Goal: Ask a question

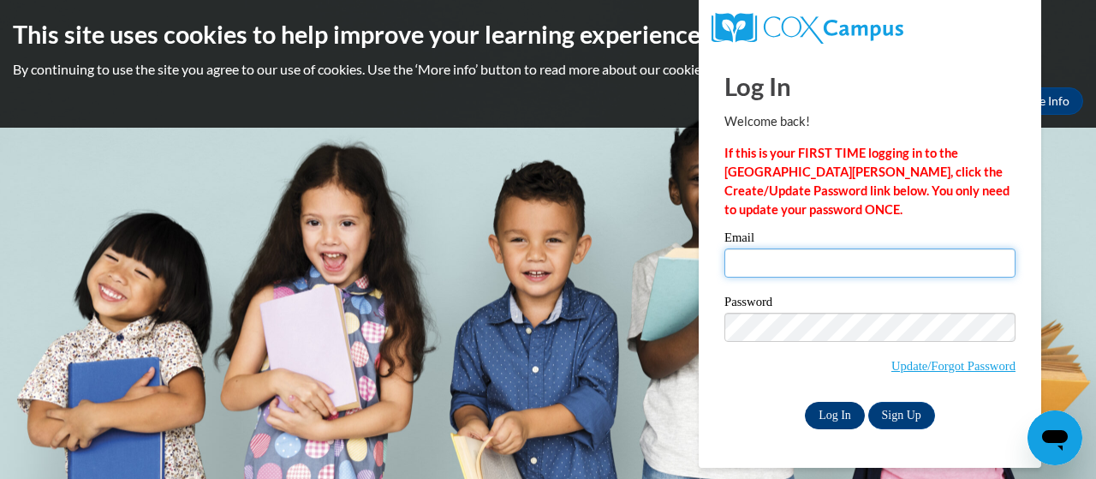
type input "[EMAIL_ADDRESS][DOMAIN_NAME]"
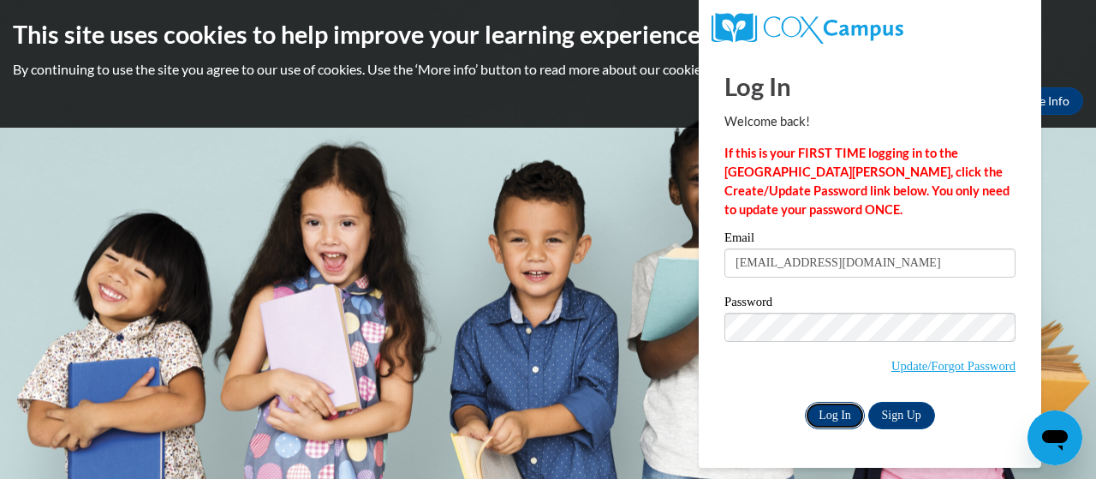
click at [829, 418] on input "Log In" at bounding box center [835, 415] width 60 height 27
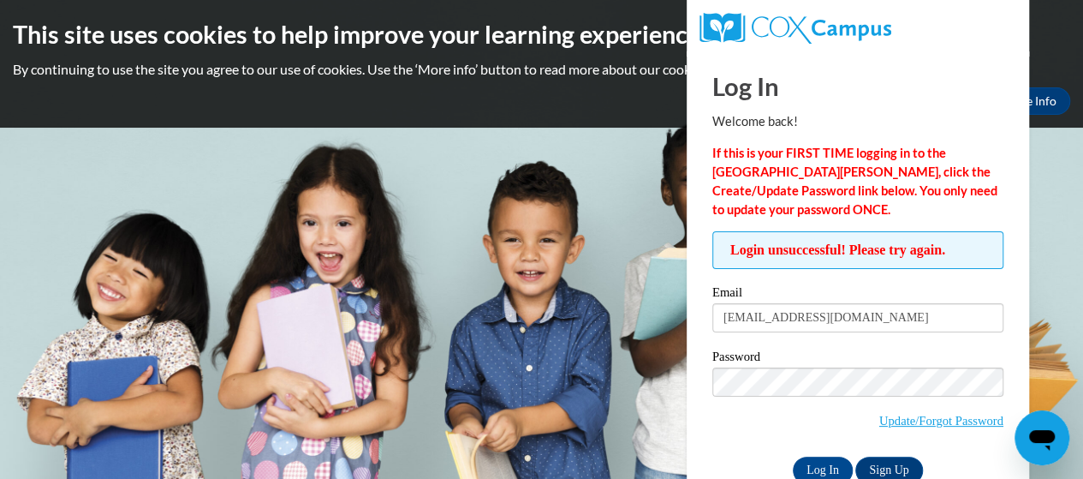
click at [1022, 442] on div "Open messaging window" at bounding box center [1041, 437] width 51 height 51
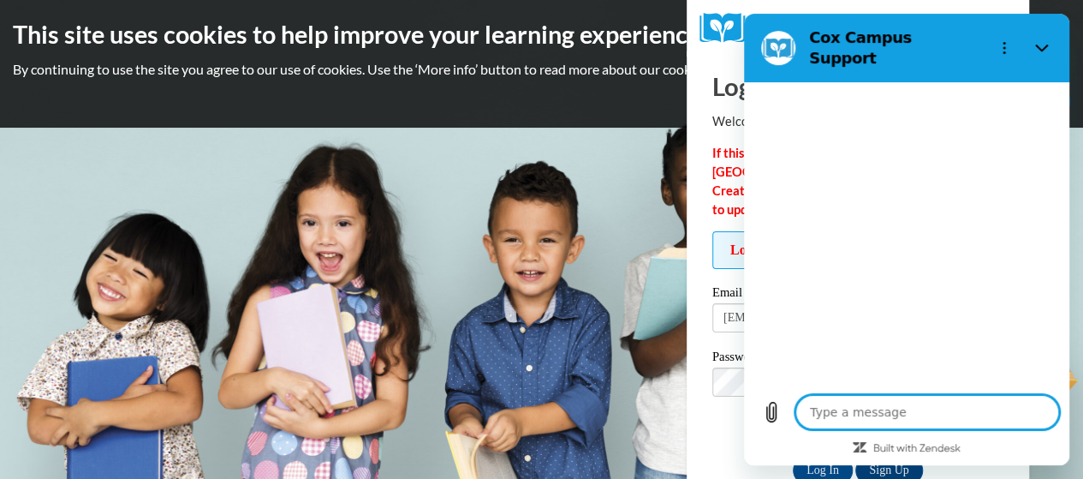
type textarea "x"
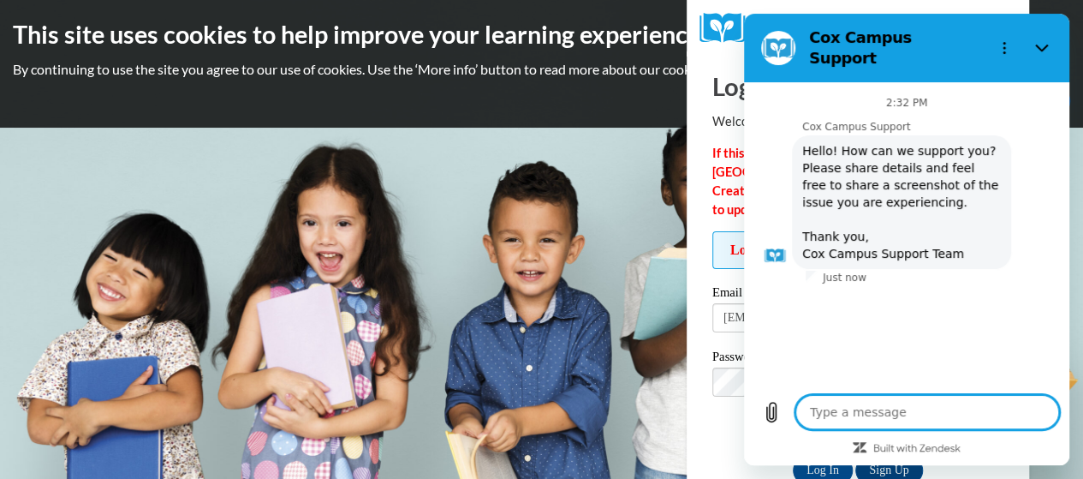
type textarea "H"
type textarea "x"
type textarea "I"
type textarea "x"
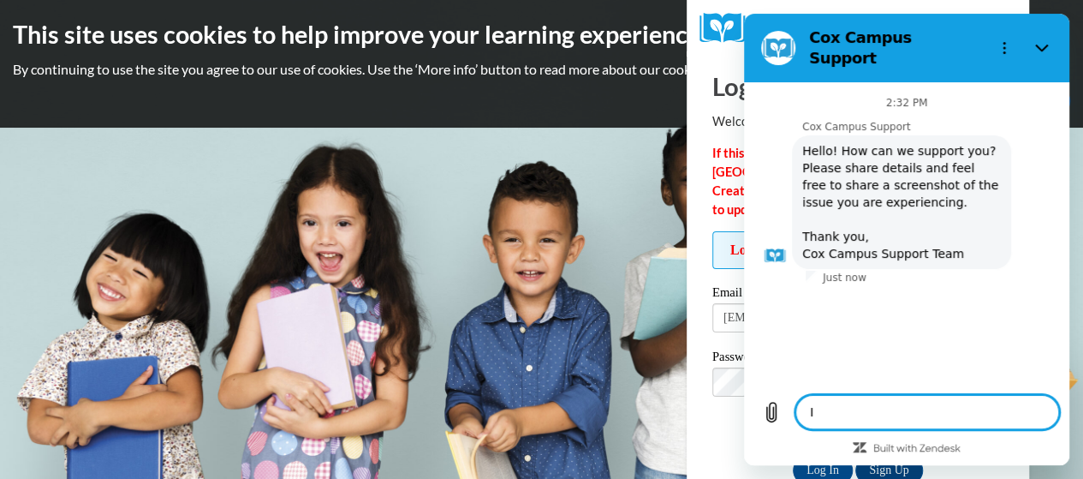
type textarea "I"
type textarea "x"
type textarea "I n"
type textarea "x"
type textarea "I ne"
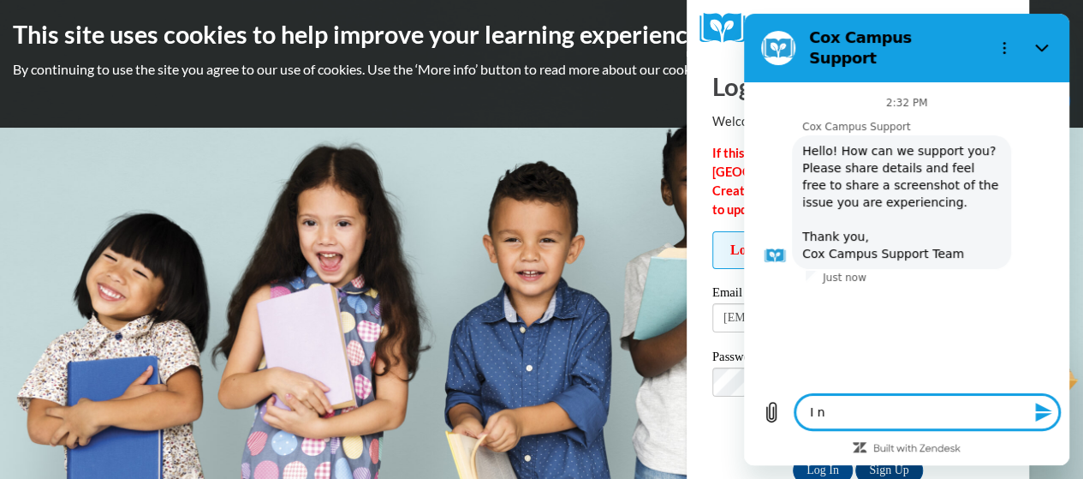
type textarea "x"
type textarea "I nee"
type textarea "x"
type textarea "I need"
type textarea "x"
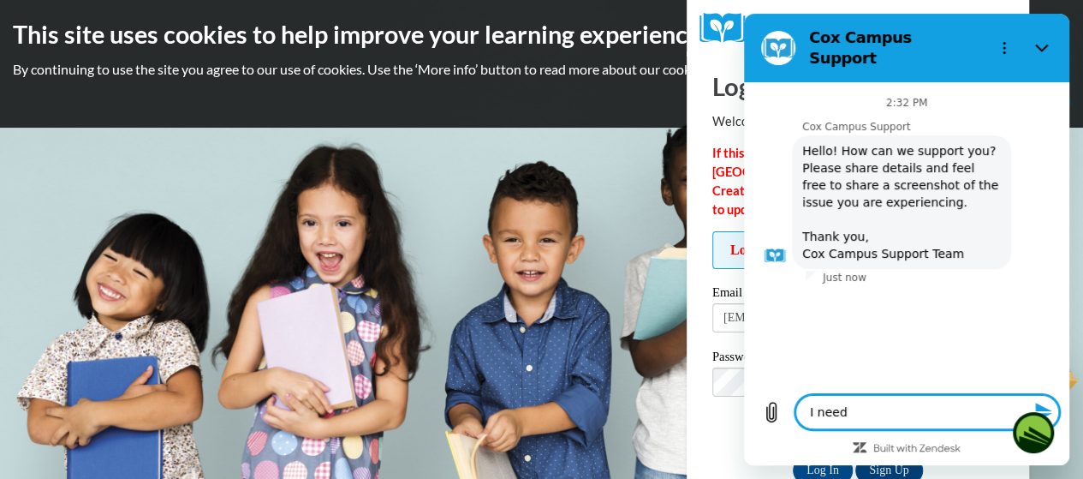
type textarea "I need"
type textarea "x"
type textarea "I need t"
type textarea "x"
type textarea "I need to"
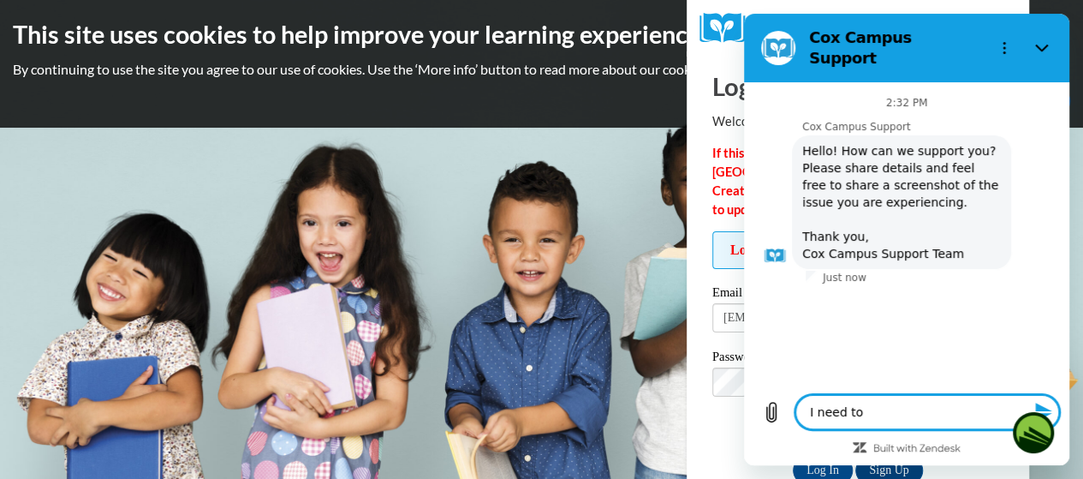
type textarea "x"
type textarea "I need to"
type textarea "x"
type textarea "I need to a"
type textarea "x"
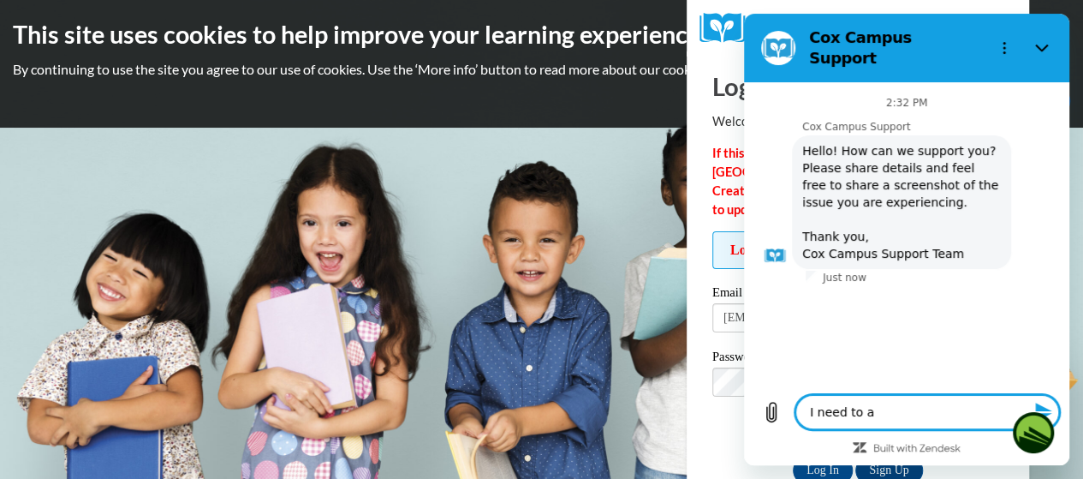
type textarea "I need to ac"
type textarea "x"
type textarea "I need to ac"
click at [1063, 4] on div "This site uses cookies to help improve your learning experience. By continuing …" at bounding box center [541, 64] width 1083 height 128
click at [1043, 41] on icon "Close" at bounding box center [1042, 48] width 14 height 14
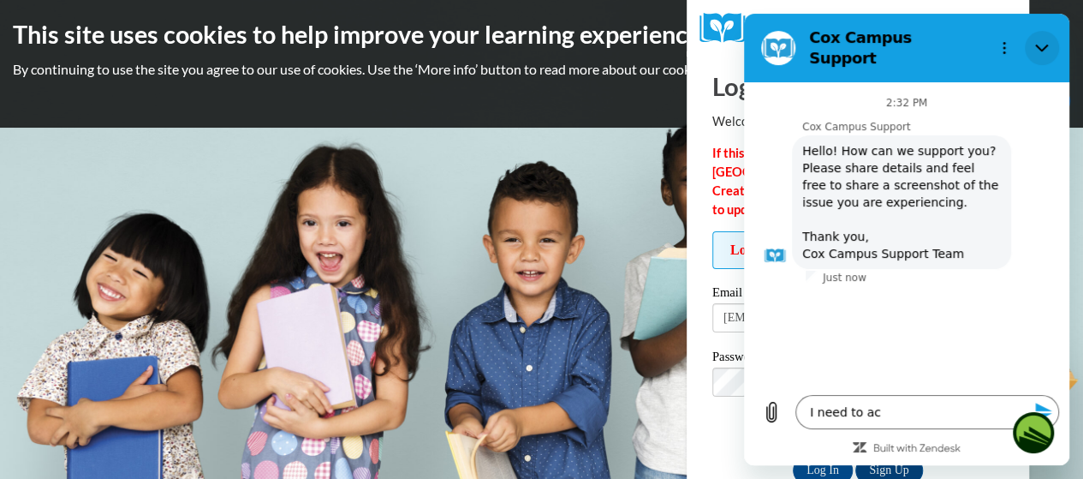
type textarea "x"
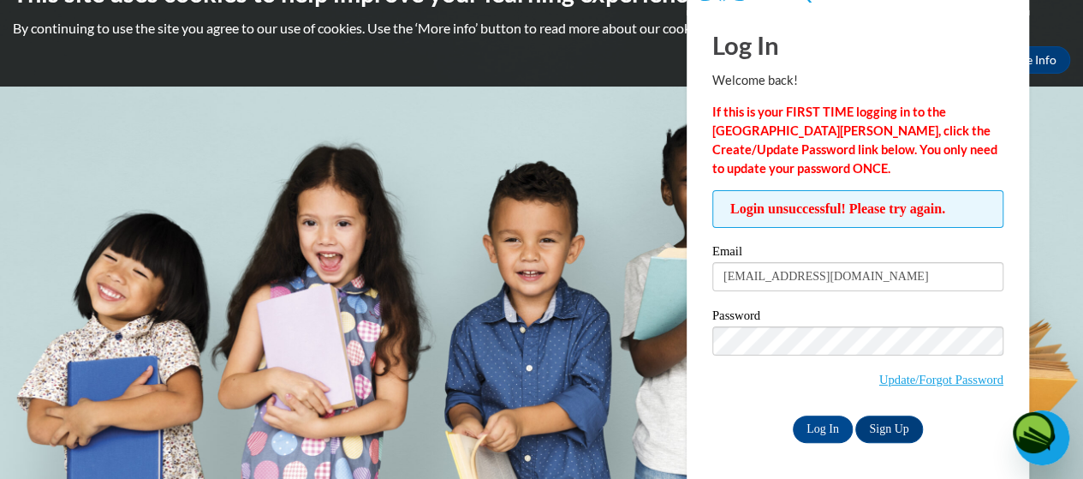
scroll to position [41, 0]
click at [895, 381] on link "Update/Forgot Password" at bounding box center [941, 379] width 124 height 14
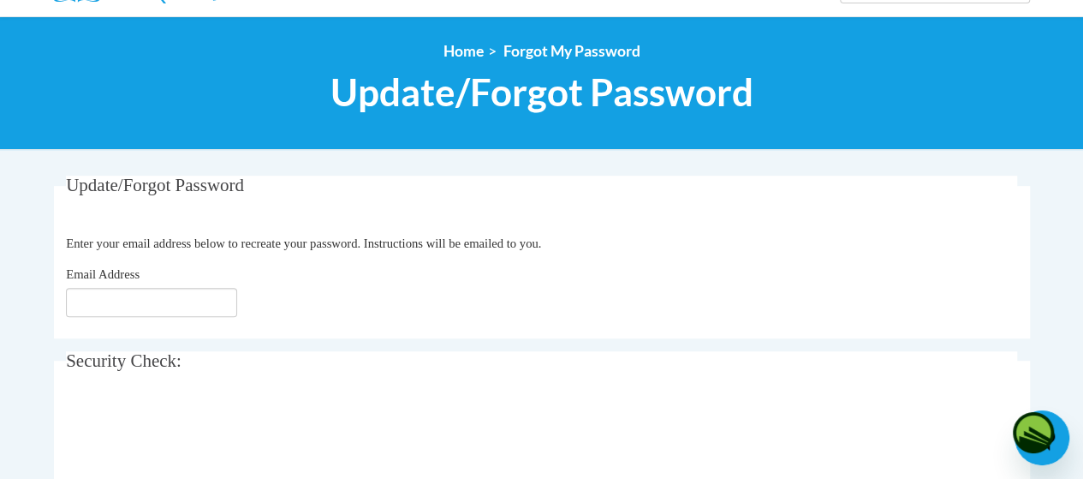
scroll to position [171, 0]
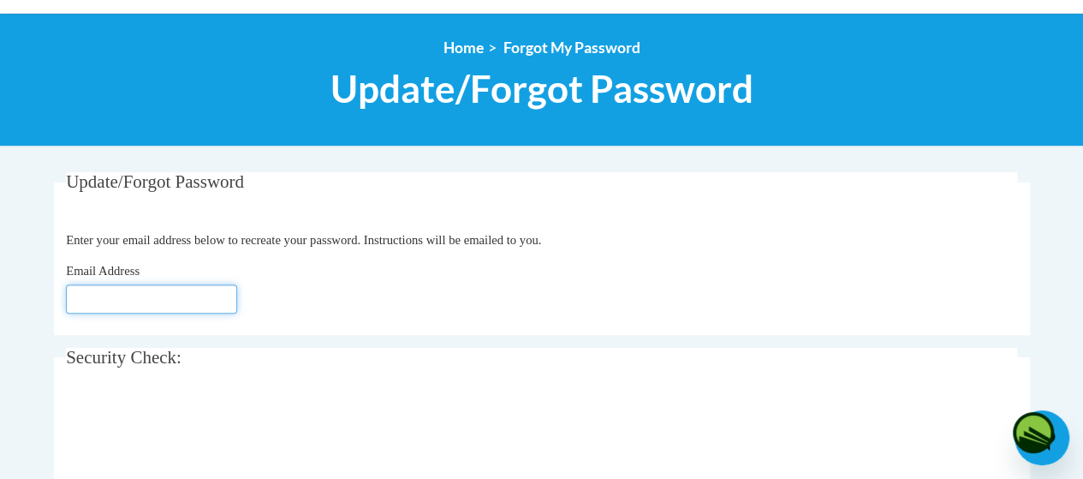
click at [162, 297] on input "Email Address" at bounding box center [151, 298] width 171 height 29
click at [142, 301] on input "Email Address" at bounding box center [151, 298] width 171 height 29
type input "[EMAIL_ADDRESS][DOMAIN_NAME]"
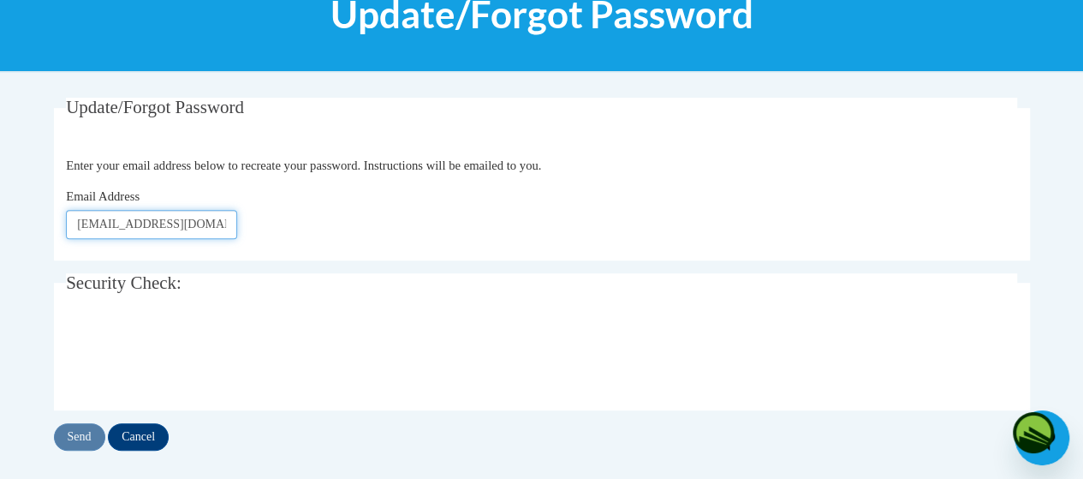
scroll to position [257, 0]
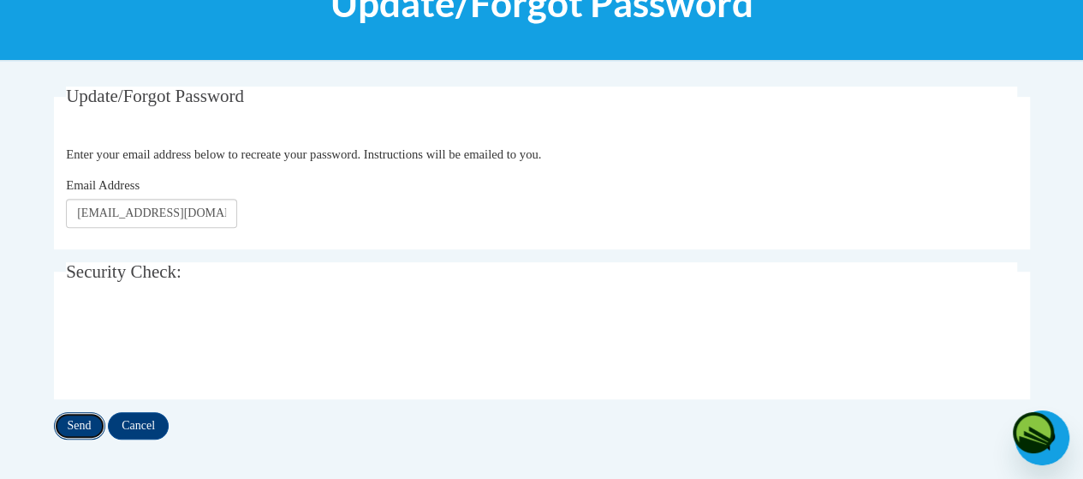
click at [71, 426] on input "Send" at bounding box center [79, 425] width 51 height 27
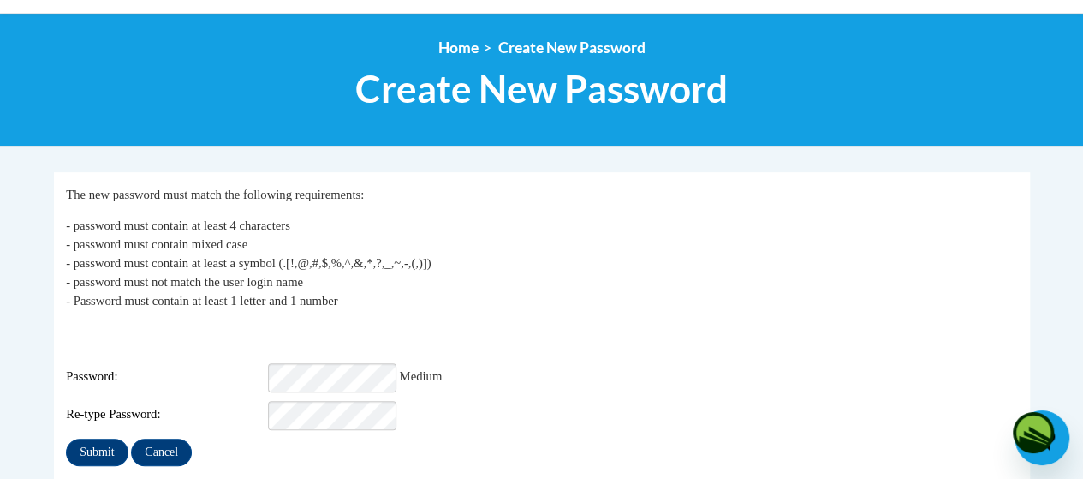
click at [438, 406] on div "Re-type Password:" at bounding box center [541, 415] width 951 height 29
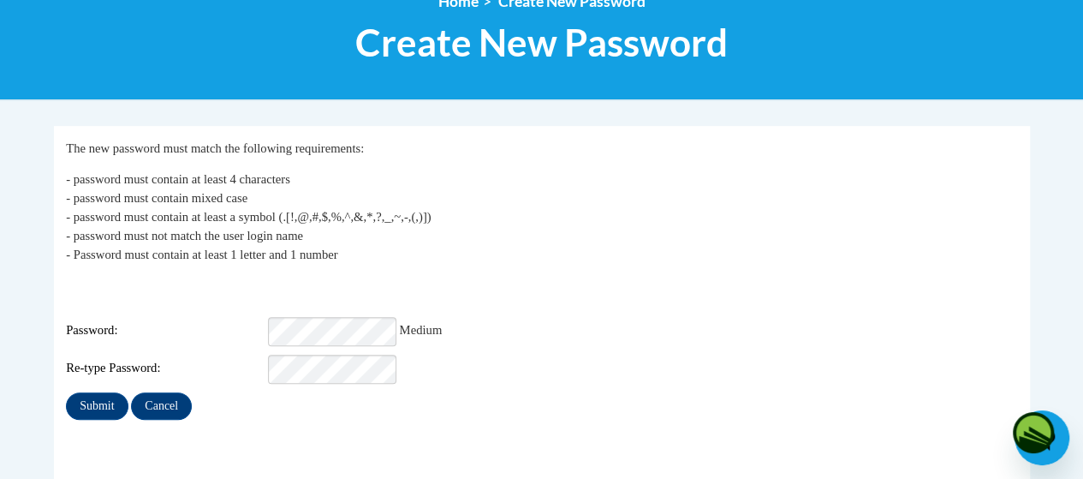
scroll to position [257, 0]
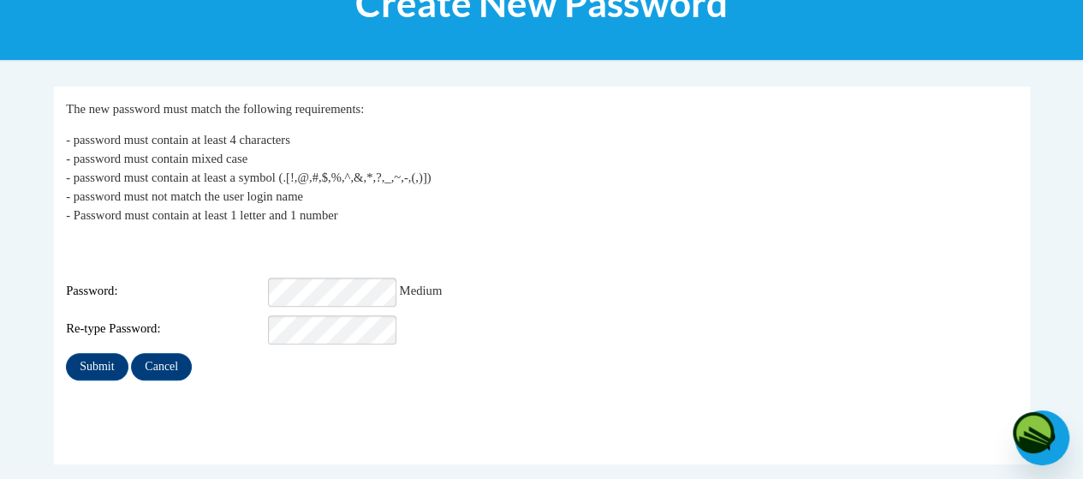
click at [549, 284] on div "Password: Medium" at bounding box center [541, 291] width 951 height 29
click at [96, 353] on input "Submit" at bounding box center [97, 366] width 62 height 27
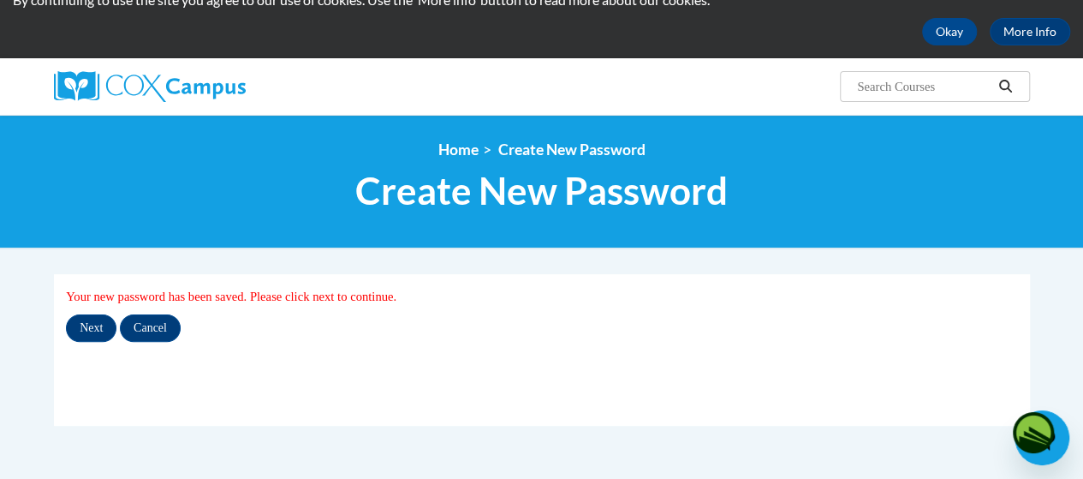
scroll to position [86, 0]
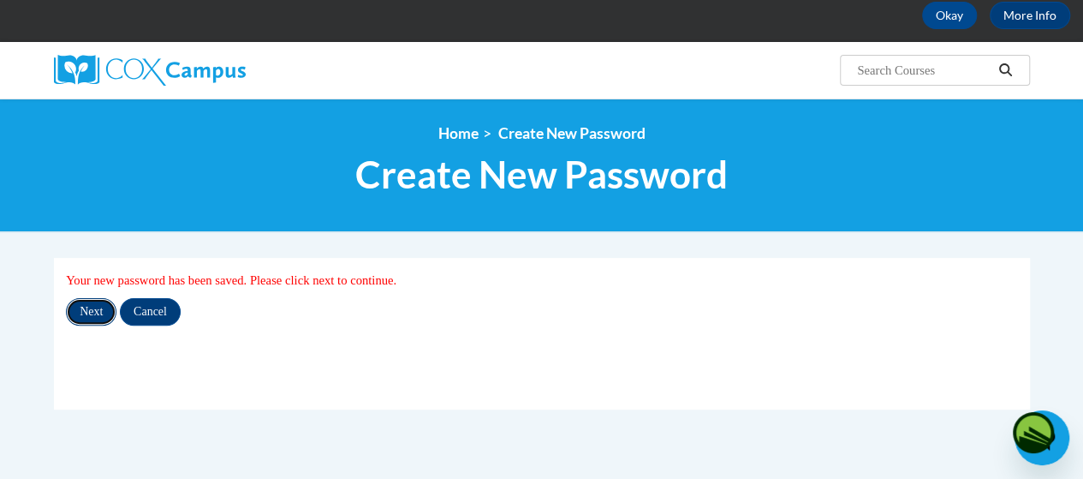
click at [91, 312] on input "Next" at bounding box center [91, 311] width 51 height 27
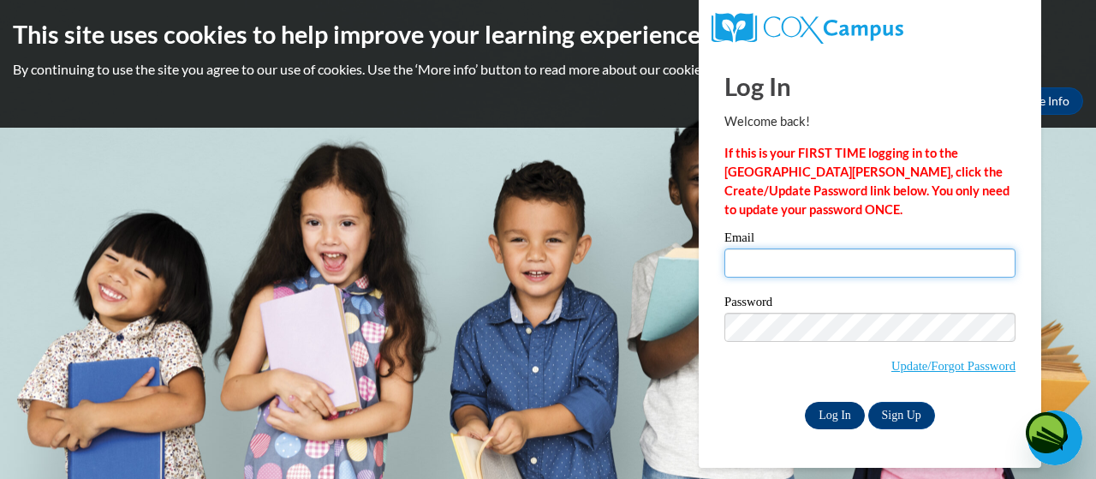
type input "[EMAIL_ADDRESS][DOMAIN_NAME]"
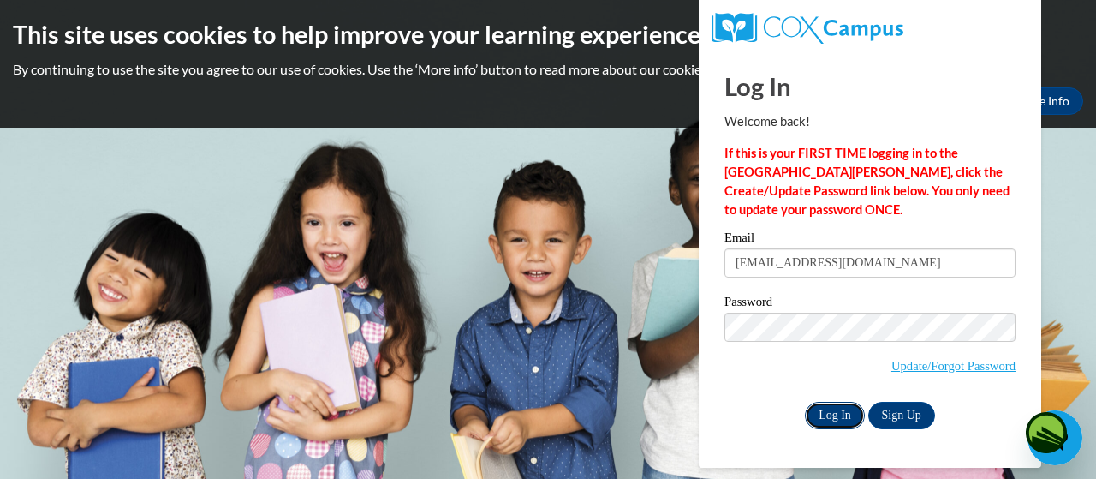
click at [837, 404] on input "Log In" at bounding box center [835, 415] width 60 height 27
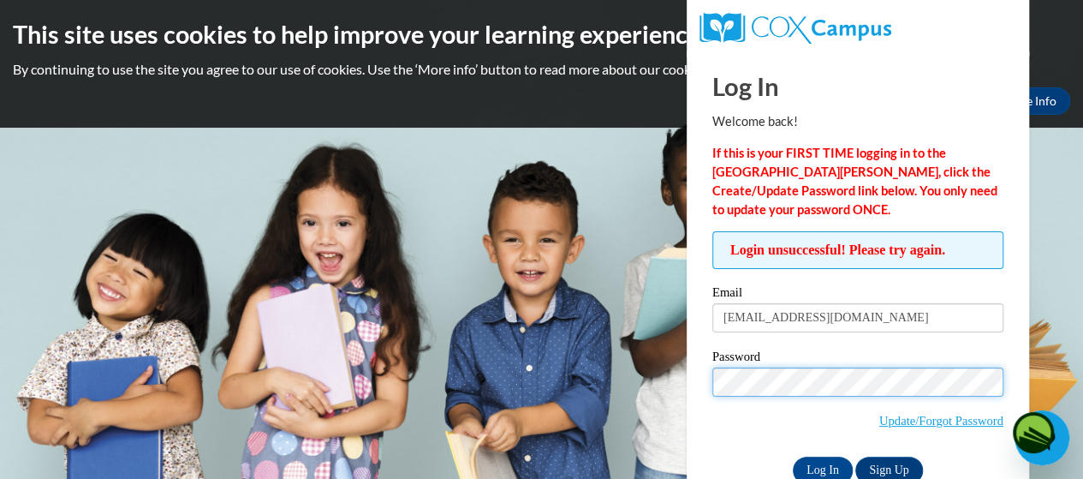
click at [702, 384] on div "Login unsuccessful! Please try again. Please enter your email! Please enter you…" at bounding box center [858, 357] width 317 height 252
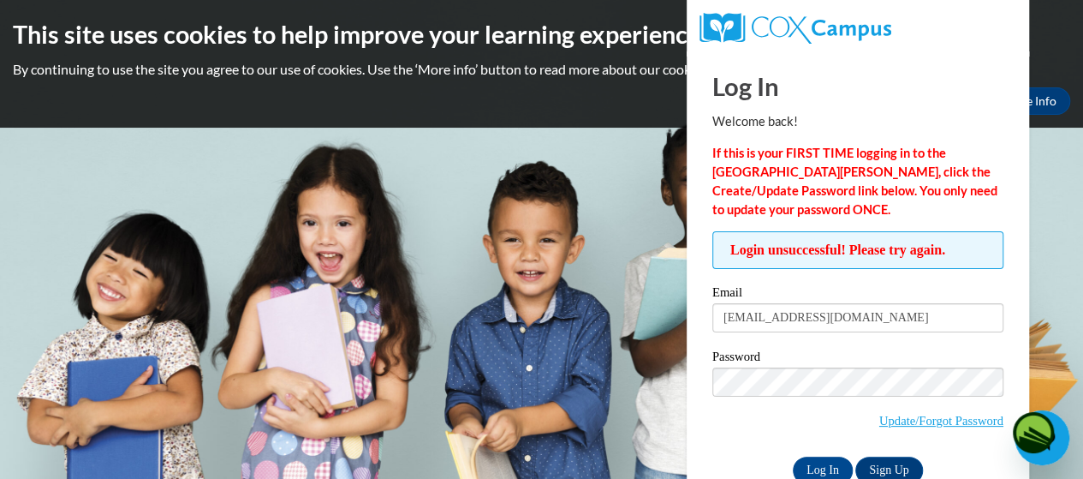
click at [719, 436] on span "Update/Forgot Password" at bounding box center [857, 402] width 291 height 71
click at [804, 467] on input "Log In" at bounding box center [823, 469] width 60 height 27
click at [1041, 438] on img at bounding box center [1033, 432] width 41 height 41
click at [1048, 452] on img at bounding box center [1033, 432] width 41 height 41
click at [1061, 450] on div "Open messaging window" at bounding box center [1041, 437] width 51 height 51
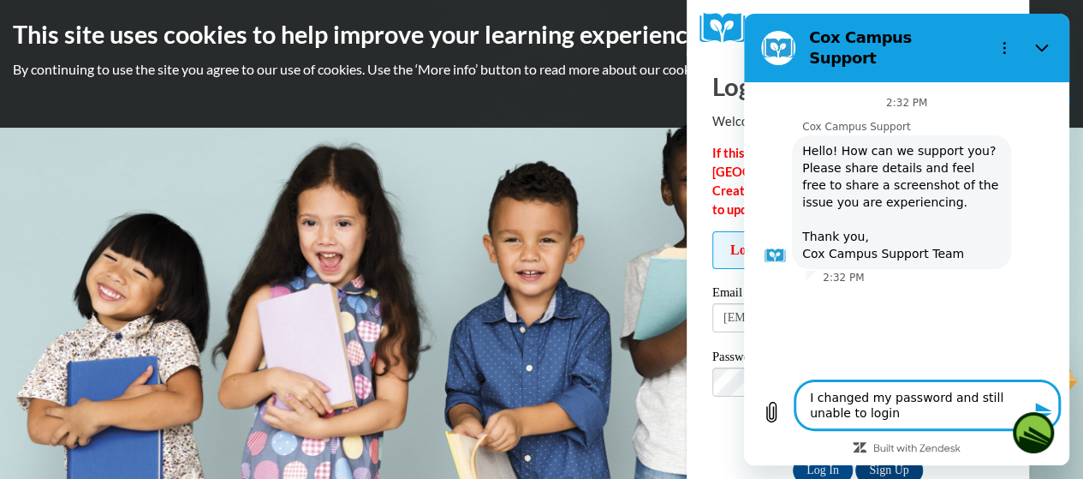
type textarea "I changed my password and still unable to login."
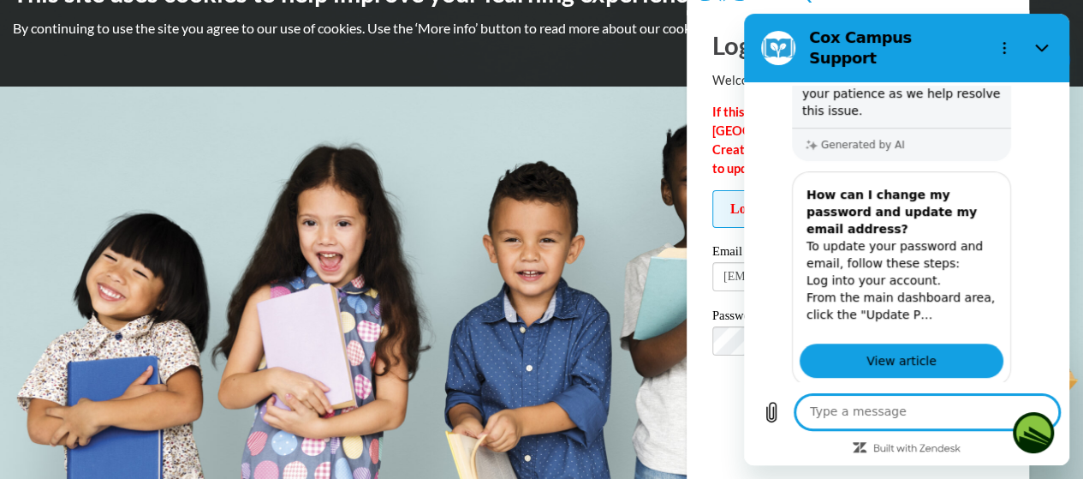
scroll to position [468, 0]
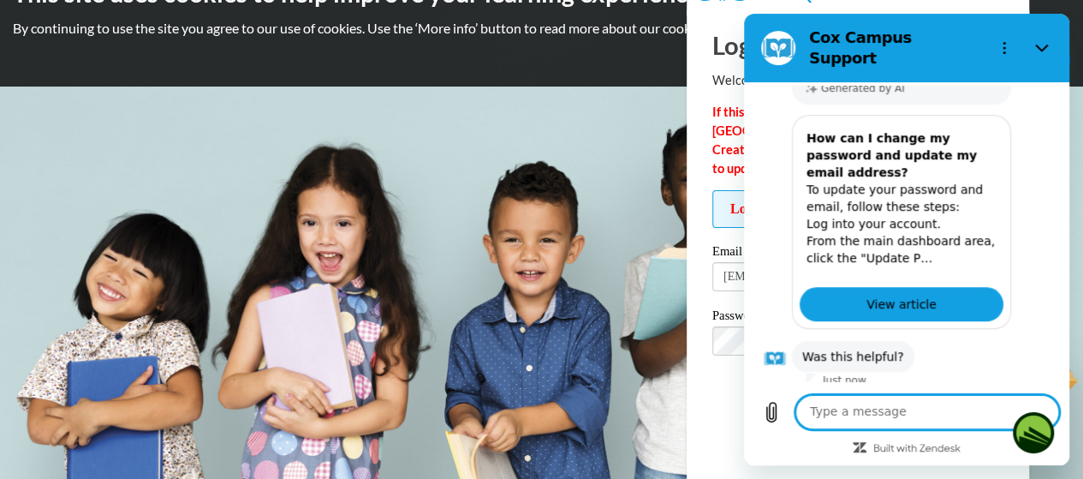
click at [1011, 394] on button "No" at bounding box center [1029, 410] width 46 height 33
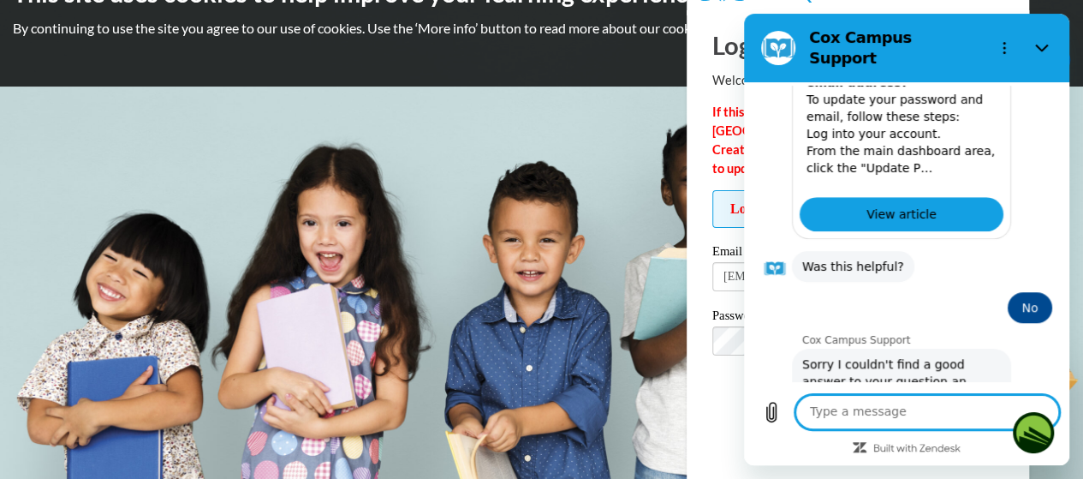
scroll to position [600, 0]
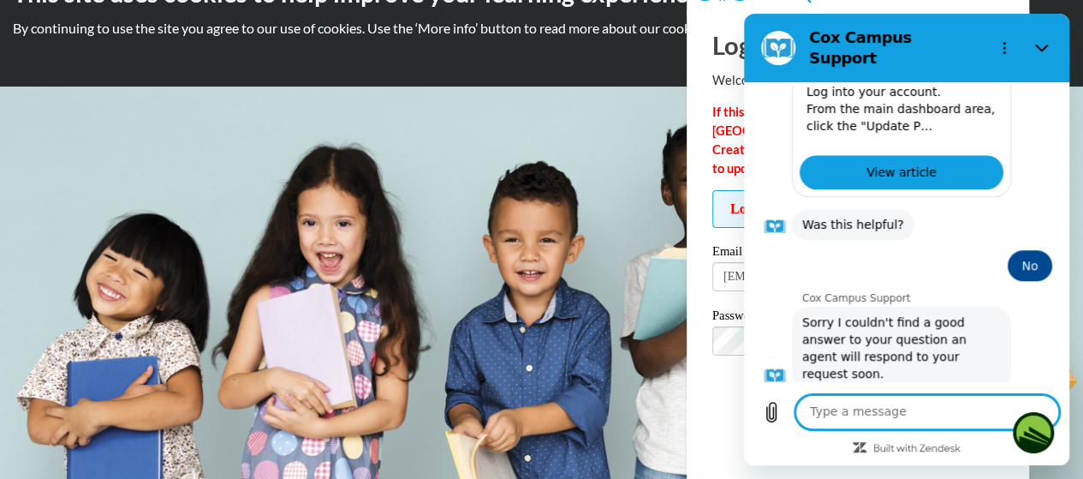
click at [999, 411] on button "Talk to a human" at bounding box center [995, 436] width 114 height 50
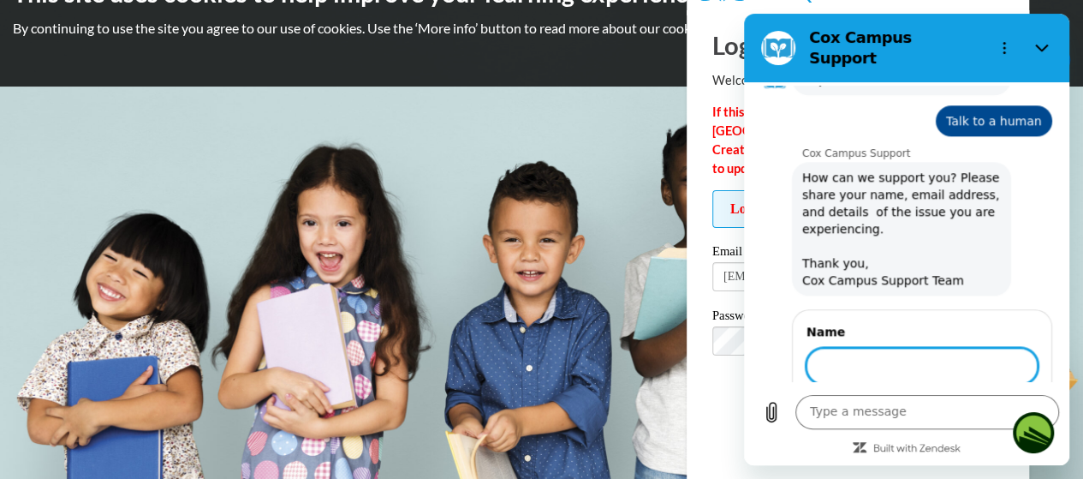
scroll to position [892, 0]
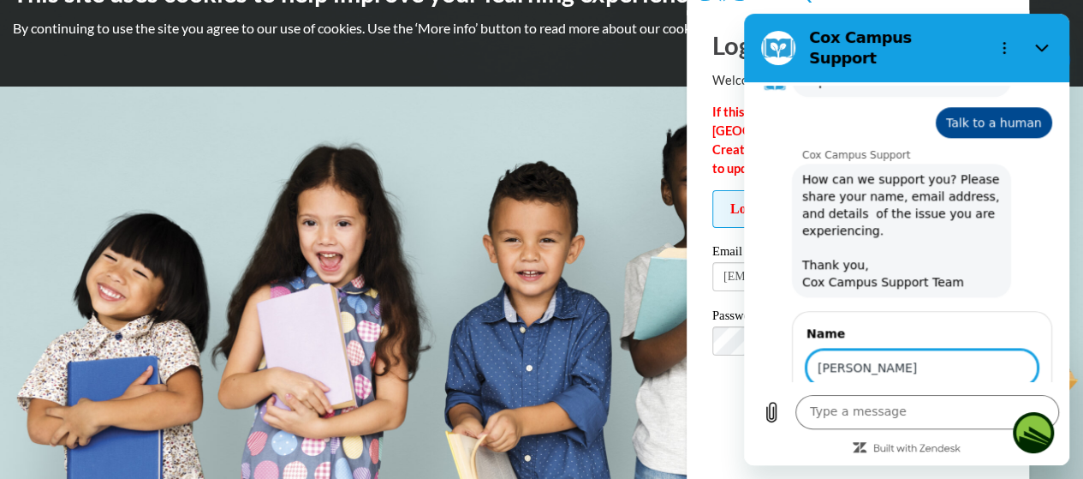
type input "Kristina Brown"
click at [995, 406] on span "Next" at bounding box center [1009, 416] width 28 height 21
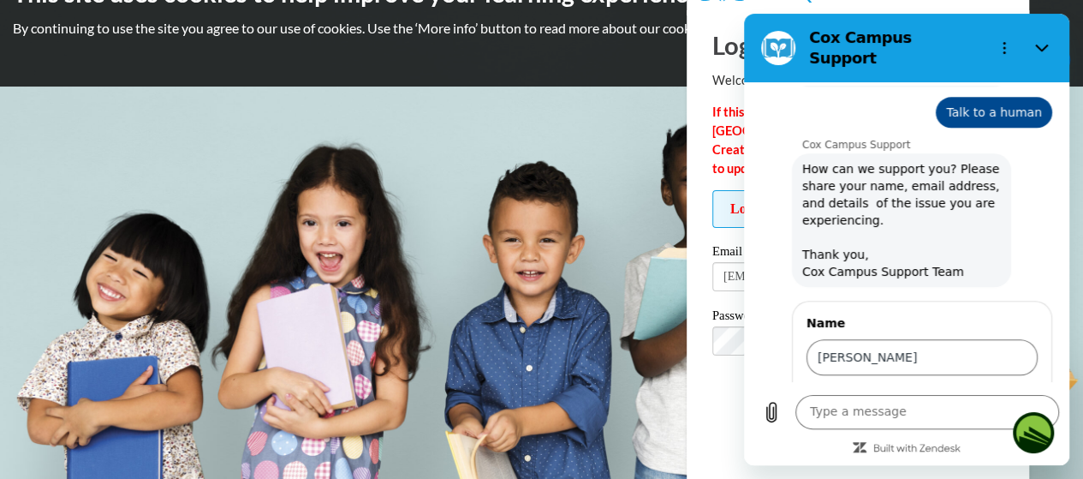
scroll to position [966, 0]
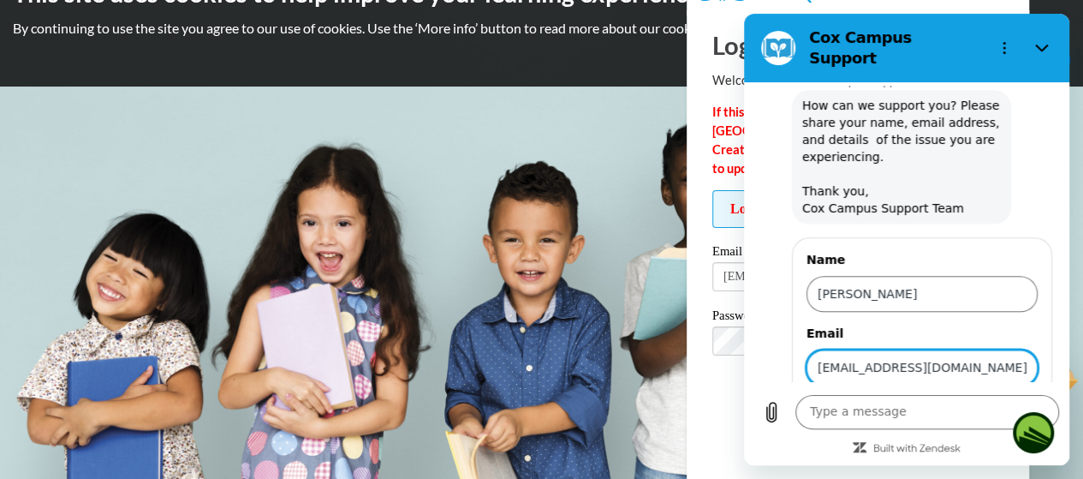
type input "[EMAIL_ADDRESS][DOMAIN_NAME]"
click at [1008, 406] on span "Send" at bounding box center [1008, 416] width 30 height 21
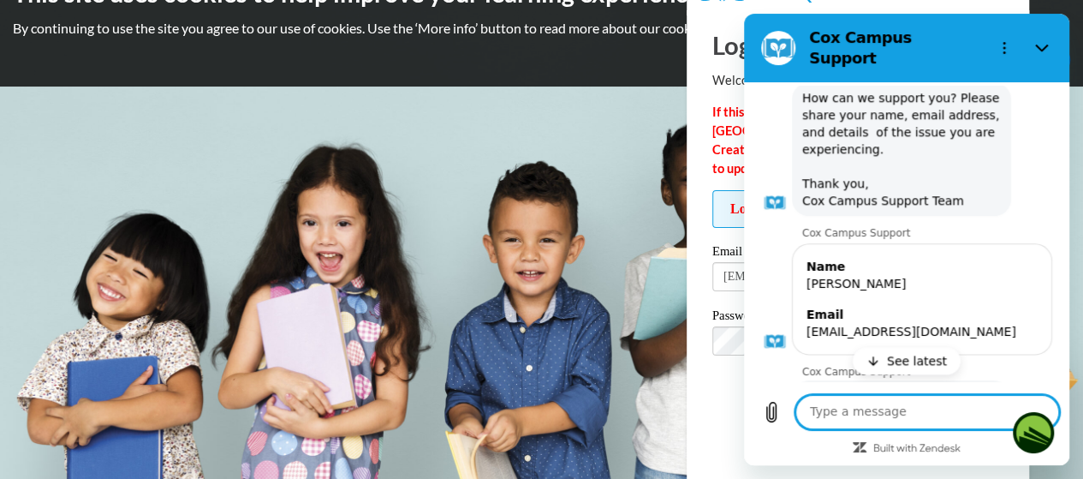
scroll to position [1133, 0]
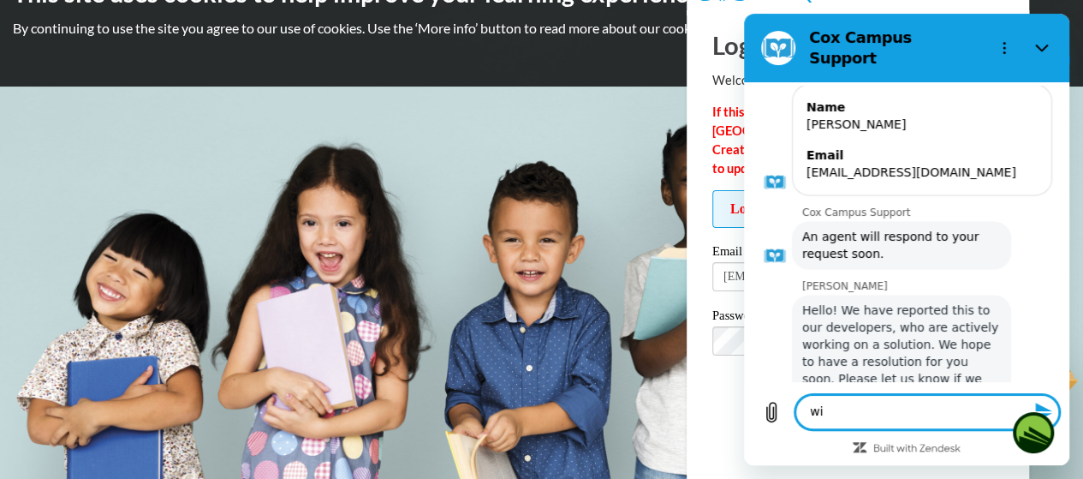
type textarea "w"
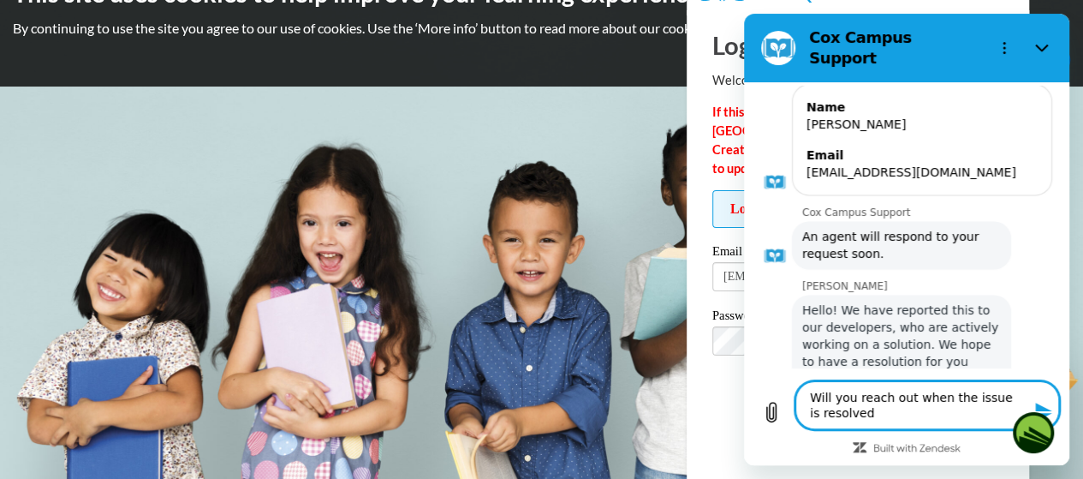
type textarea "Will you reach out when the issue is resolved?"
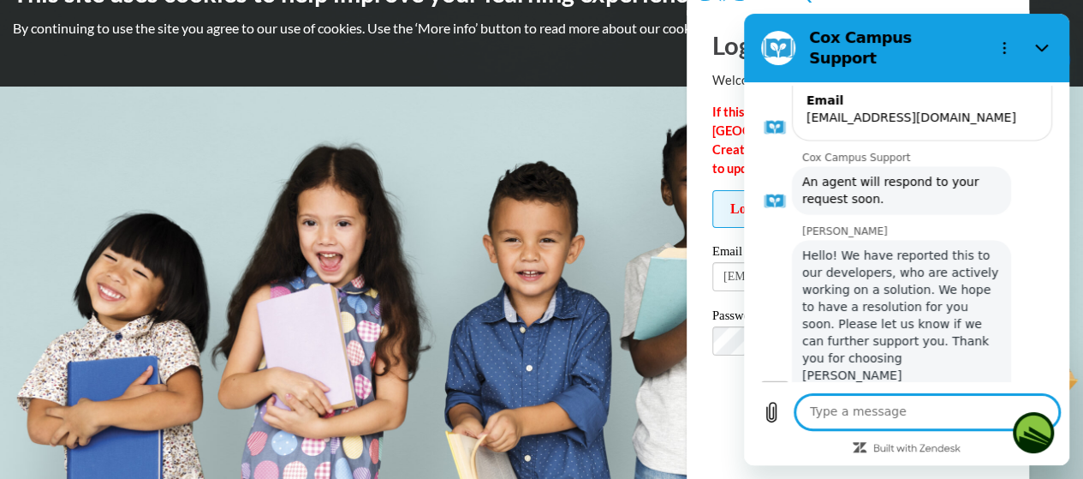
scroll to position [1191, 0]
